Goal: Information Seeking & Learning: Learn about a topic

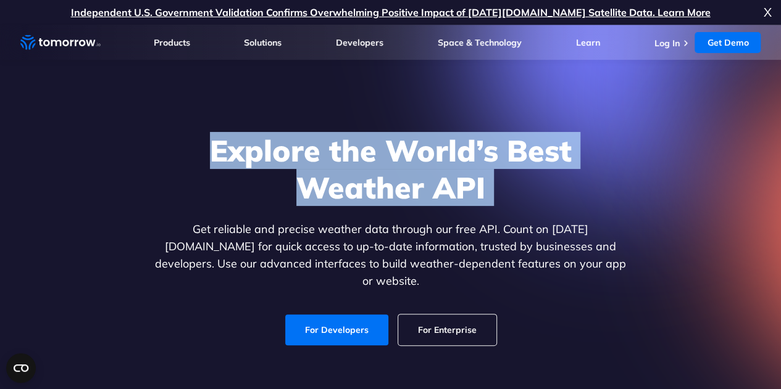
click at [417, 166] on h1 "Explore the World’s Best Weather API" at bounding box center [390, 169] width 476 height 74
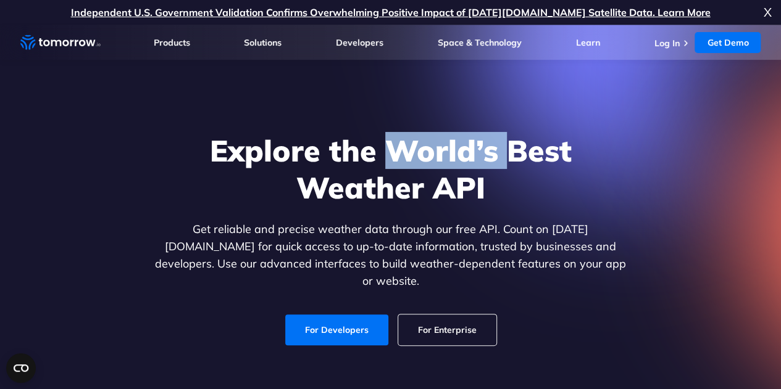
click at [417, 166] on h1 "Explore the World’s Best Weather API" at bounding box center [390, 169] width 476 height 74
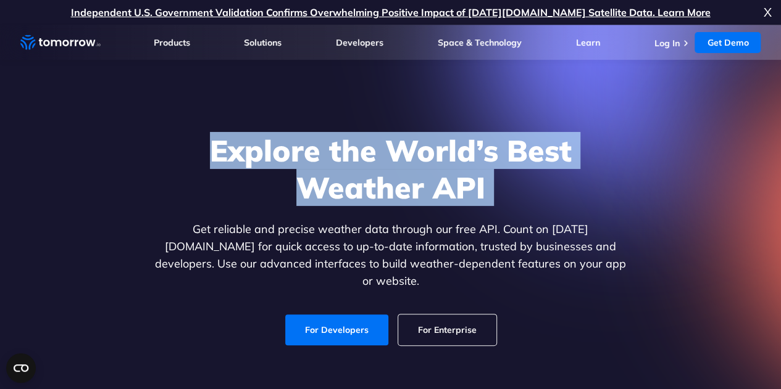
click at [417, 166] on h1 "Explore the World’s Best Weather API" at bounding box center [390, 169] width 476 height 74
click at [419, 166] on h1 "Explore the World’s Best Weather API" at bounding box center [390, 169] width 476 height 74
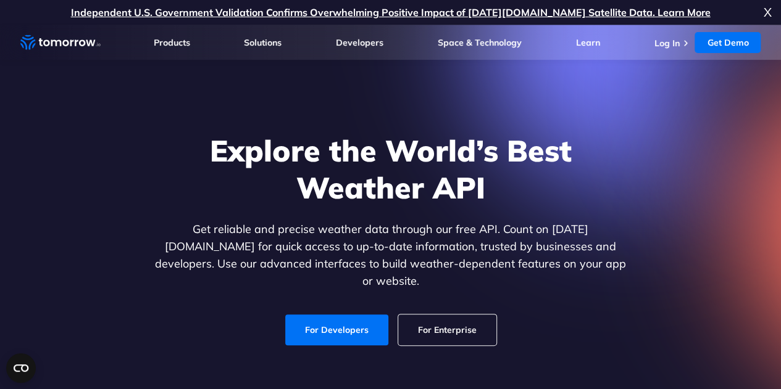
click at [479, 151] on h1 "Explore the World’s Best Weather API" at bounding box center [390, 169] width 476 height 74
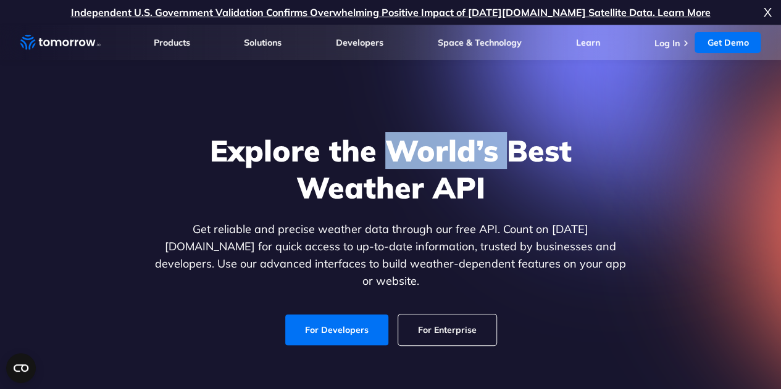
click at [479, 151] on h1 "Explore the World’s Best Weather API" at bounding box center [390, 169] width 476 height 74
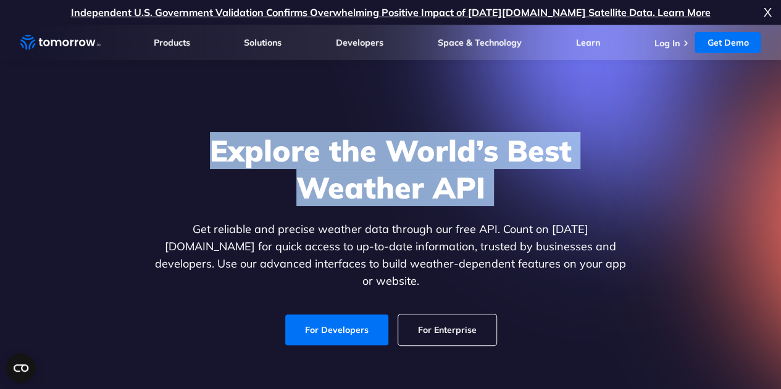
click at [479, 151] on h1 "Explore the World’s Best Weather API" at bounding box center [390, 169] width 476 height 74
click at [488, 152] on h1 "Explore the World’s Best Weather API" at bounding box center [390, 169] width 476 height 74
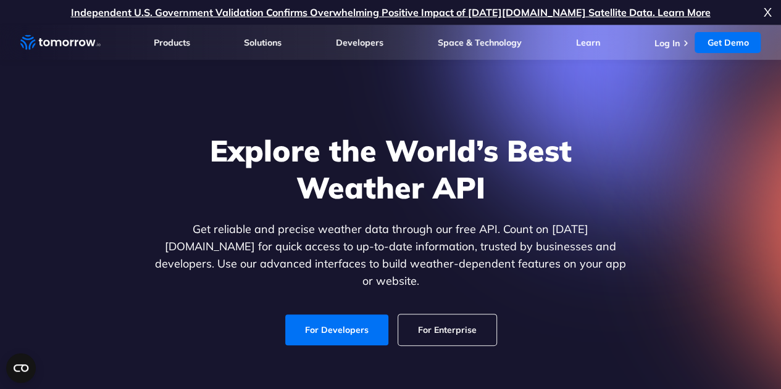
click at [484, 153] on h1 "Explore the World’s Best Weather API" at bounding box center [390, 169] width 476 height 74
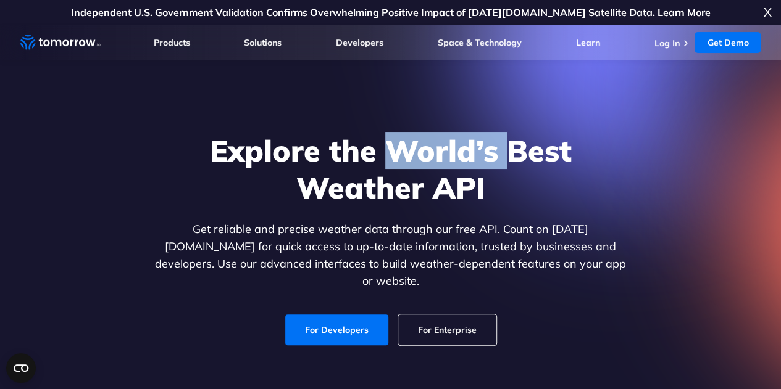
click at [484, 153] on h1 "Explore the World’s Best Weather API" at bounding box center [390, 169] width 476 height 74
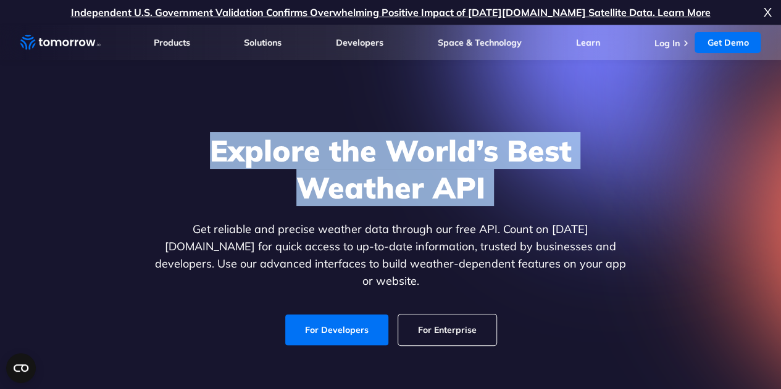
click at [484, 153] on h1 "Explore the World’s Best Weather API" at bounding box center [390, 169] width 476 height 74
click at [488, 152] on h1 "Explore the World’s Best Weather API" at bounding box center [390, 169] width 476 height 74
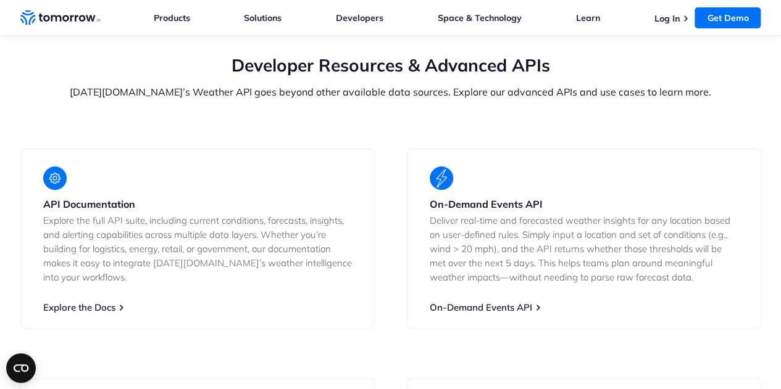
scroll to position [2227, 0]
click at [438, 250] on p "Deliver real-time and forecasted weather insights for any location based on use…" at bounding box center [584, 249] width 309 height 71
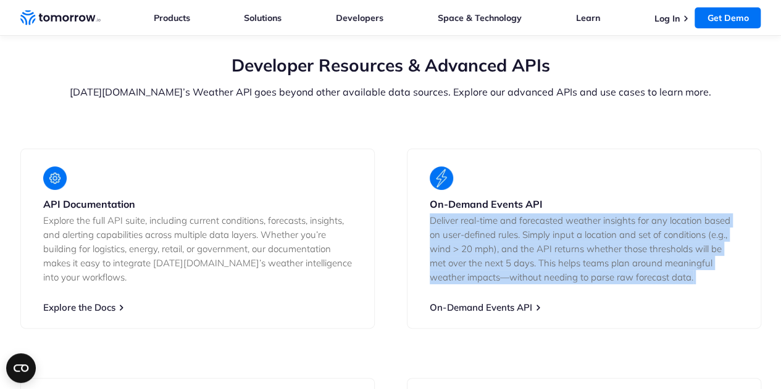
click at [438, 250] on p "Deliver real-time and forecasted weather insights for any location based on use…" at bounding box center [584, 249] width 309 height 71
click at [476, 247] on p "Deliver real-time and forecasted weather insights for any location based on use…" at bounding box center [584, 249] width 309 height 71
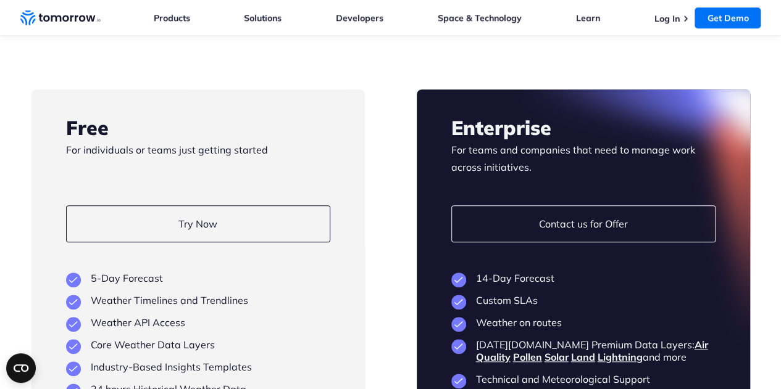
scroll to position [2867, 0]
click at [188, 141] on p "For individuals or teams just getting started" at bounding box center [198, 158] width 264 height 35
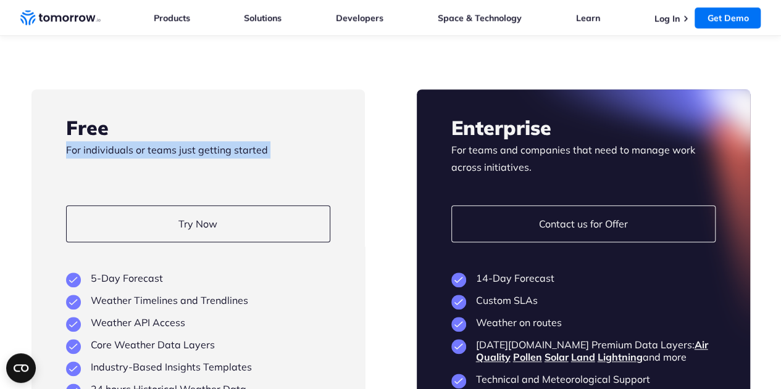
click at [188, 141] on p "For individuals or teams just getting started" at bounding box center [198, 158] width 264 height 35
click at [229, 141] on p "For individuals or teams just getting started" at bounding box center [198, 158] width 264 height 35
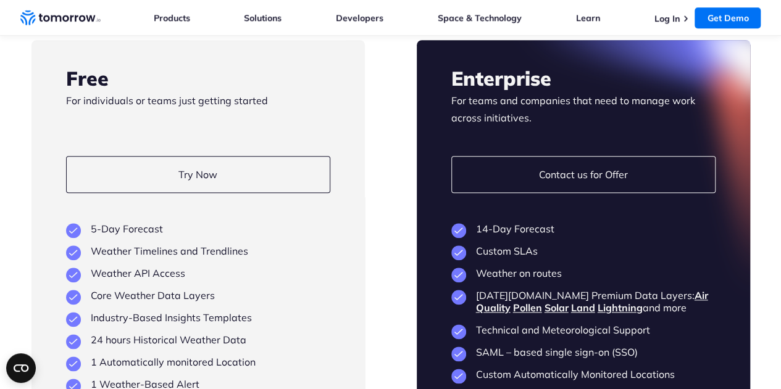
scroll to position [2918, 0]
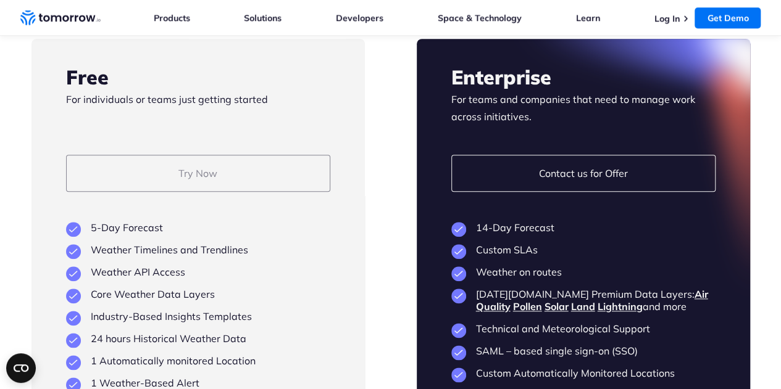
click at [225, 167] on link "Try Now" at bounding box center [198, 173] width 264 height 37
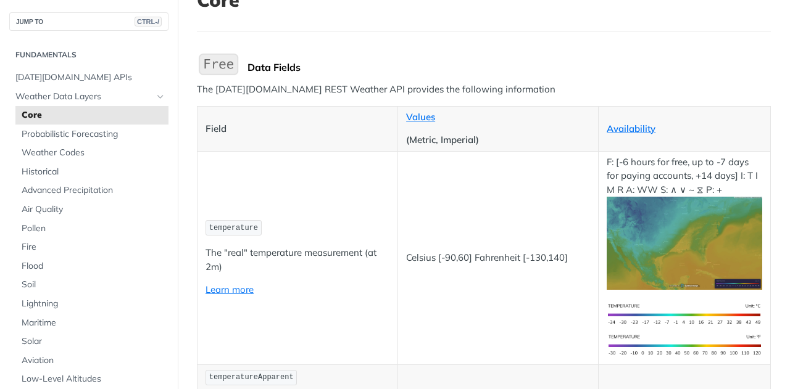
scroll to position [223, 0]
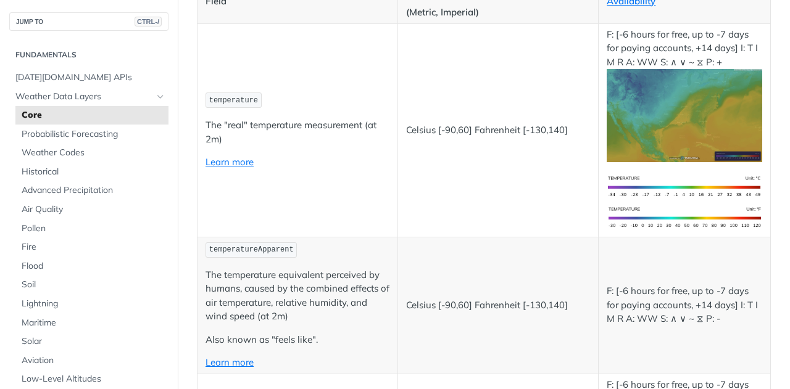
click at [317, 304] on p "The temperature equivalent perceived by humans, caused by the combined effects …" at bounding box center [297, 296] width 184 height 56
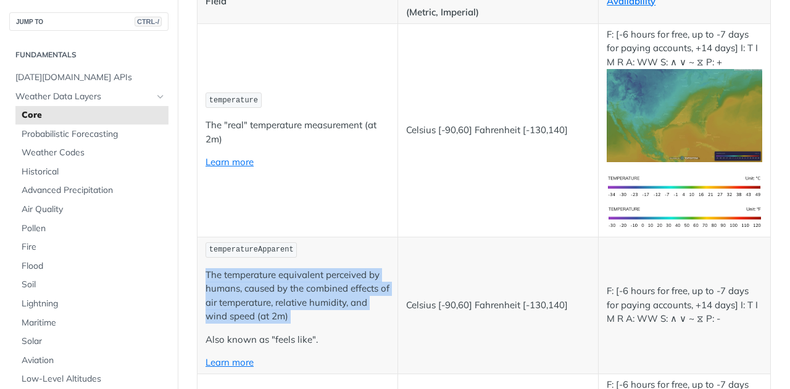
click at [317, 304] on p "The temperature equivalent perceived by humans, caused by the combined effects …" at bounding box center [297, 296] width 184 height 56
click at [336, 301] on p "The temperature equivalent perceived by humans, caused by the combined effects …" at bounding box center [297, 296] width 184 height 56
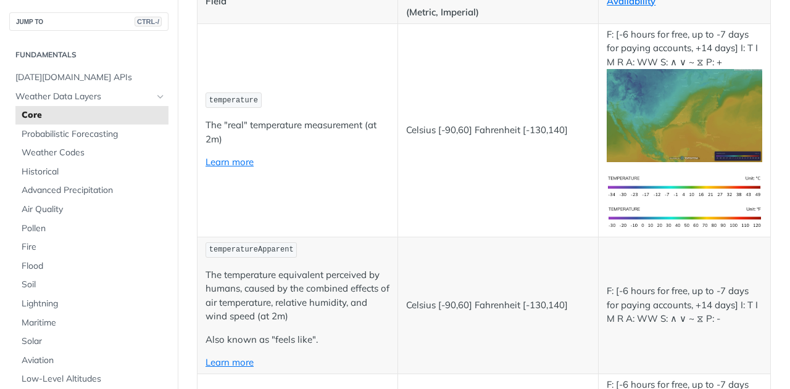
click at [273, 275] on p "The temperature equivalent perceived by humans, caused by the combined effects …" at bounding box center [297, 296] width 184 height 56
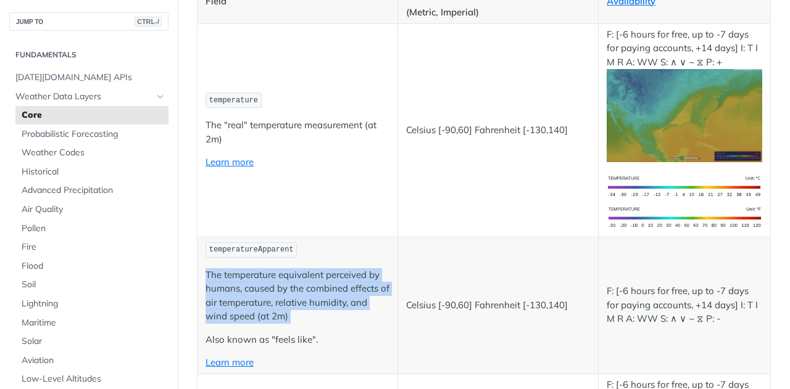
click at [273, 275] on p "The temperature equivalent perceived by humans, caused by the combined effects …" at bounding box center [297, 296] width 184 height 56
click at [300, 275] on p "The temperature equivalent perceived by humans, caused by the combined effects …" at bounding box center [297, 296] width 184 height 56
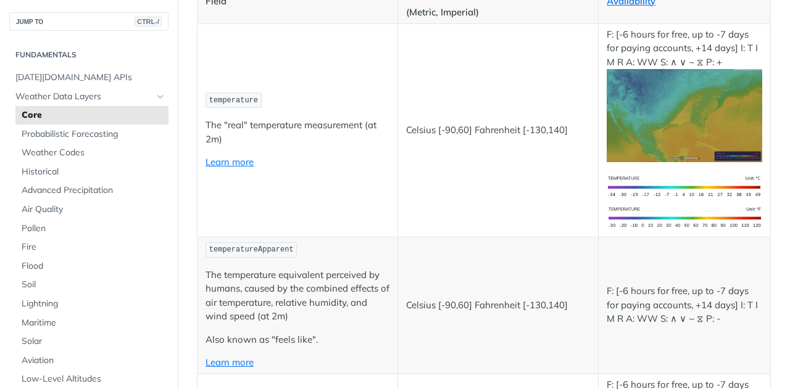
click at [300, 275] on p "The temperature equivalent perceived by humans, caused by the combined effects …" at bounding box center [297, 296] width 184 height 56
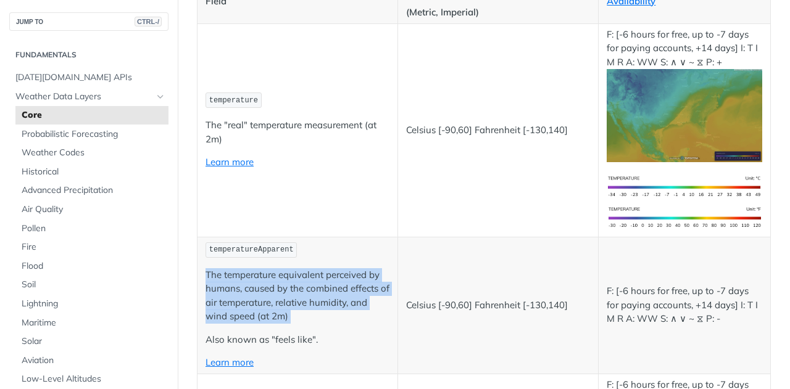
click at [300, 275] on p "The temperature equivalent perceived by humans, caused by the combined effects …" at bounding box center [297, 296] width 184 height 56
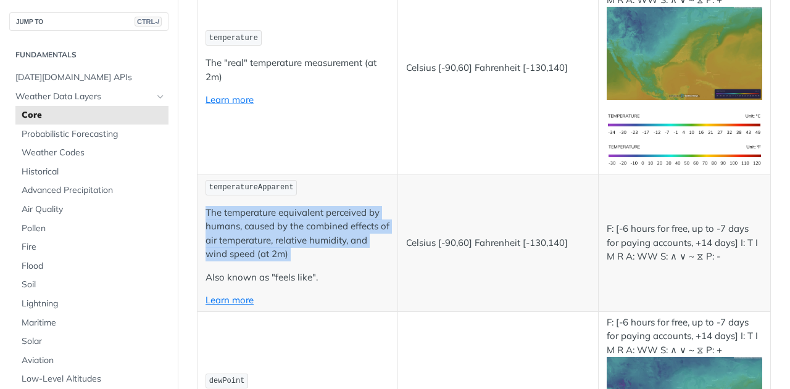
scroll to position [288, 0]
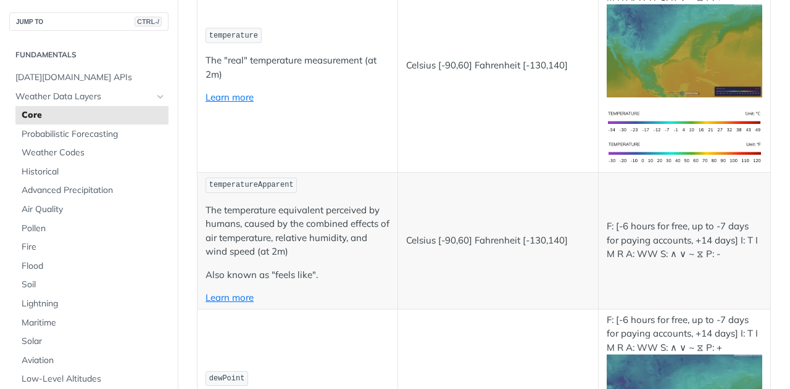
click at [464, 239] on p "Celsius [-90,60] Fahrenheit [-130,140]" at bounding box center [498, 241] width 184 height 14
click at [467, 238] on p "Celsius [-90,60] Fahrenheit [-130,140]" at bounding box center [498, 241] width 184 height 14
click at [265, 210] on p "The temperature equivalent perceived by humans, caused by the combined effects …" at bounding box center [297, 232] width 184 height 56
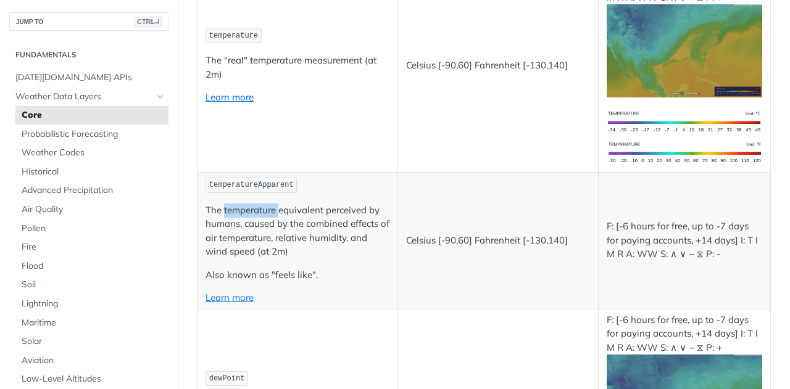
click at [265, 210] on p "The temperature equivalent perceived by humans, caused by the combined effects …" at bounding box center [297, 232] width 184 height 56
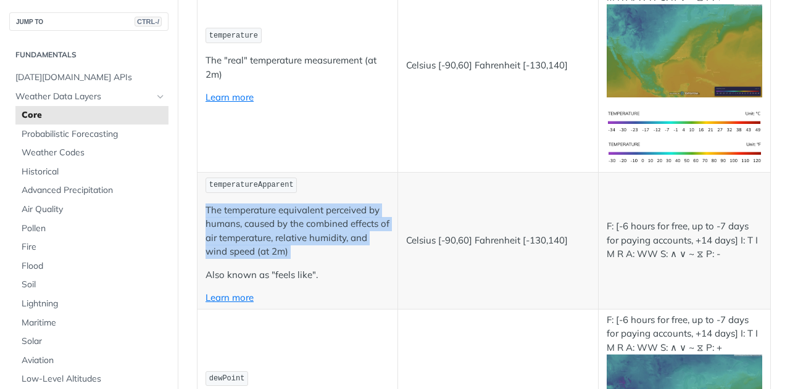
click at [265, 210] on p "The temperature equivalent perceived by humans, caused by the combined effects …" at bounding box center [297, 232] width 184 height 56
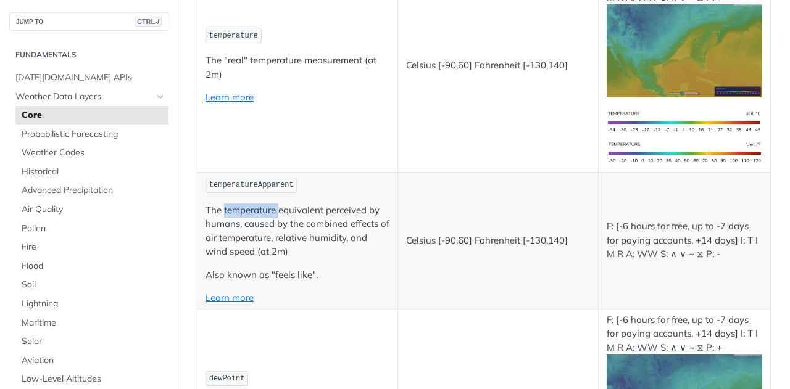
click at [265, 210] on p "The temperature equivalent perceived by humans, caused by the combined effects …" at bounding box center [297, 232] width 184 height 56
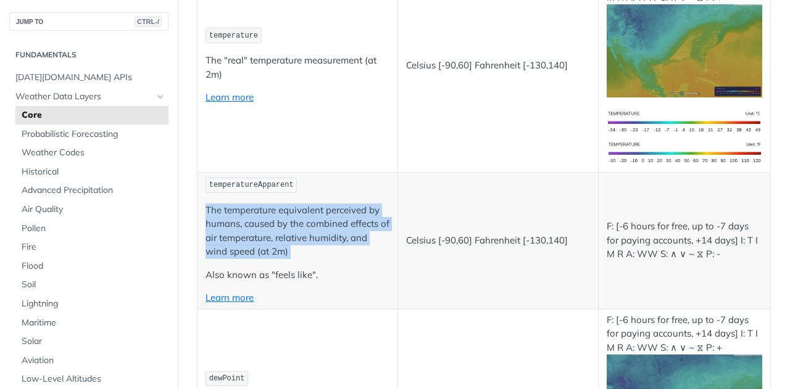
click at [265, 210] on p "The temperature equivalent perceived by humans, caused by the combined effects …" at bounding box center [297, 232] width 184 height 56
